Goal: Find specific page/section: Find specific page/section

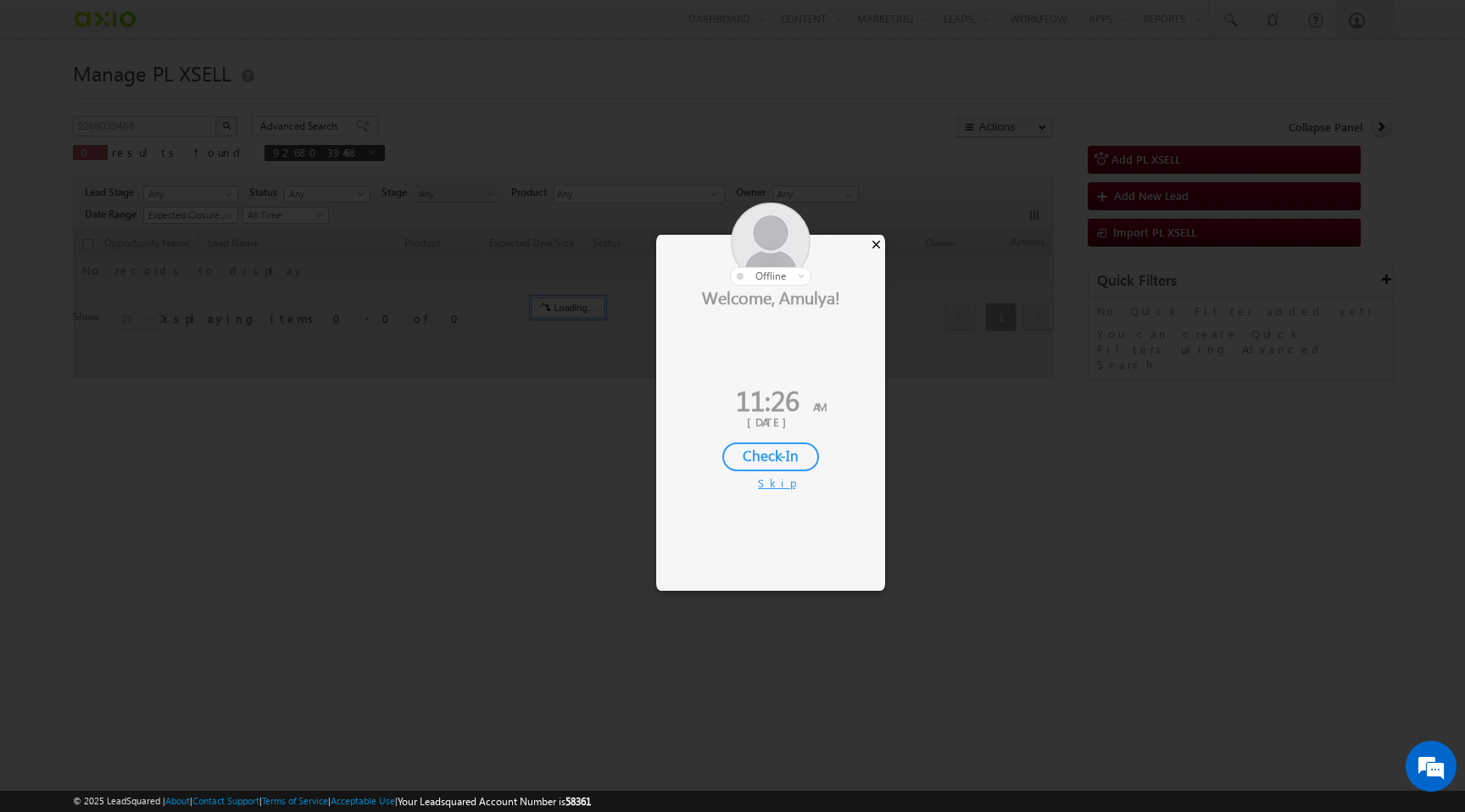
click at [878, 242] on div "×" at bounding box center [876, 244] width 18 height 19
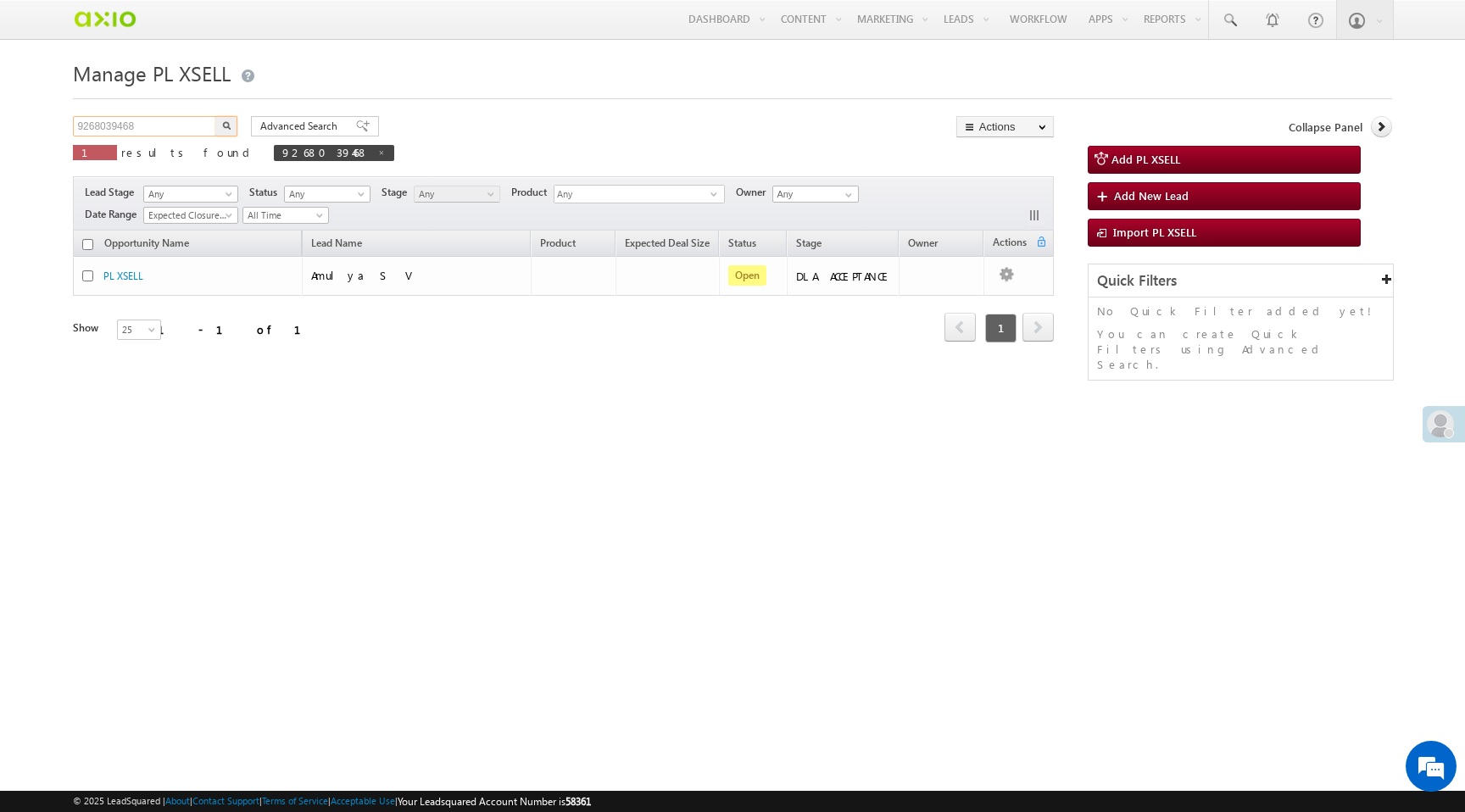
click at [95, 129] on input "9268039468" at bounding box center [145, 126] width 145 height 20
paste input "ae14b1a0-f8b0-406e-a3d1-f1904d2b773a"
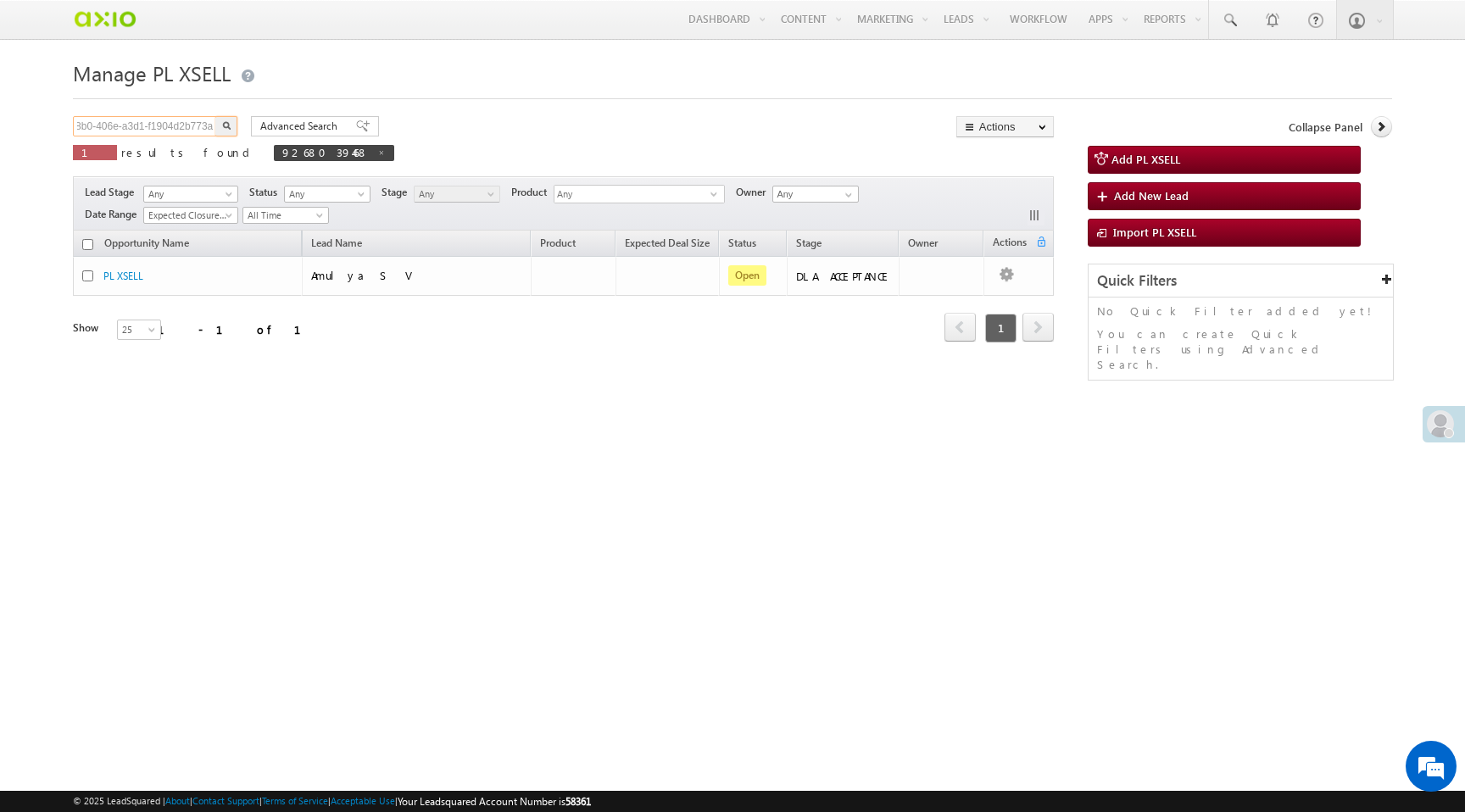
type input "ae14b1a0-f8b0-406e-a3d1-f1904d2b773a"
click at [215, 116] on button "button" at bounding box center [226, 126] width 22 height 20
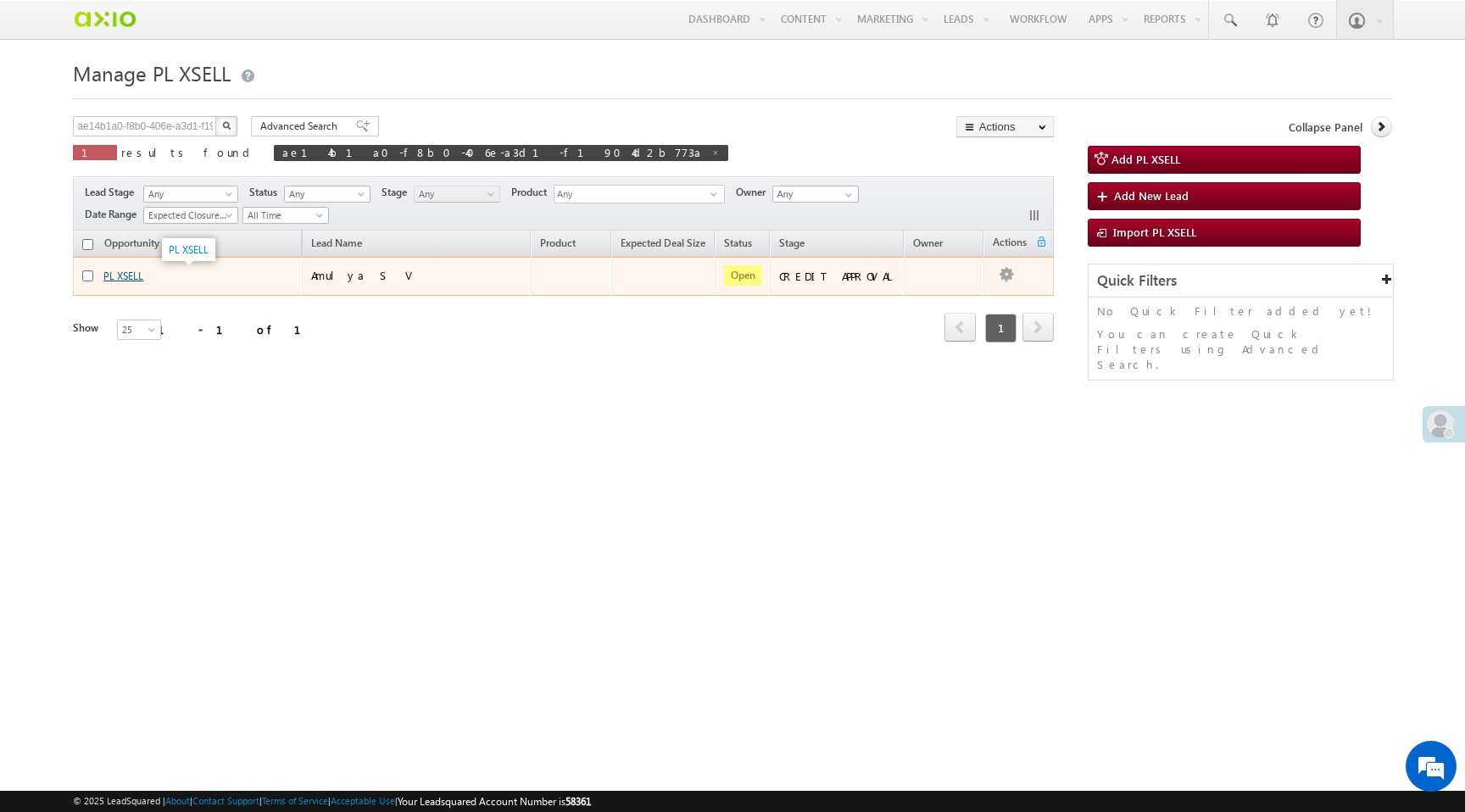
click at [113, 274] on link "PL XSELL" at bounding box center [123, 276] width 40 height 13
